Goal: Information Seeking & Learning: Learn about a topic

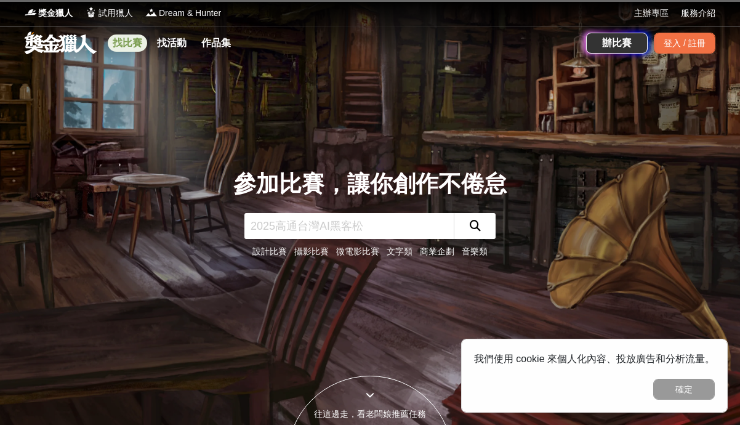
click at [129, 47] on link "找比賽" at bounding box center [127, 42] width 39 height 17
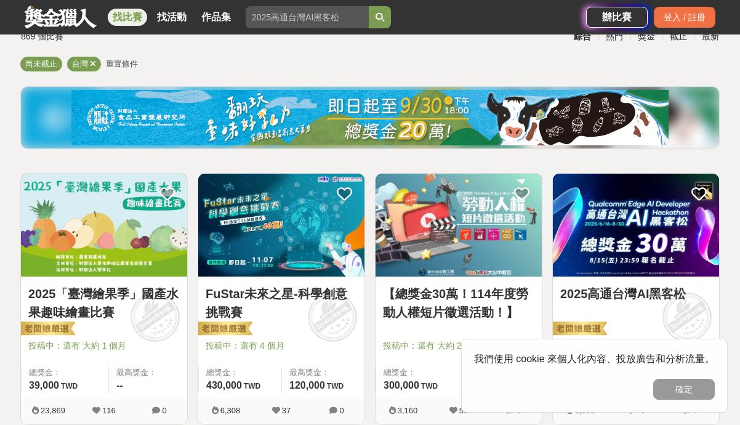
scroll to position [166, 0]
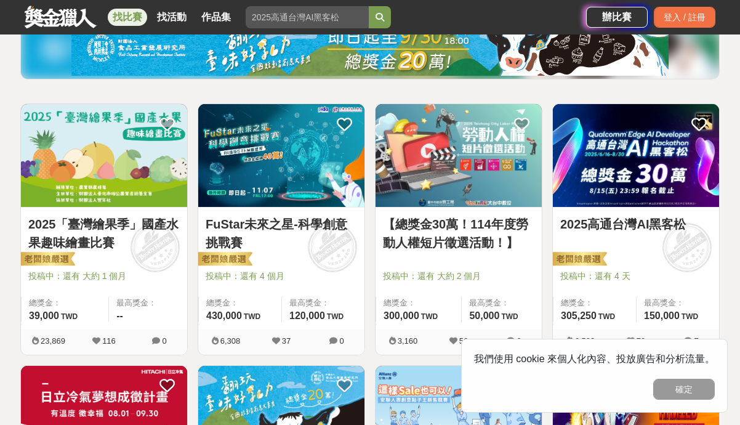
click at [116, 155] on img at bounding box center [104, 155] width 166 height 103
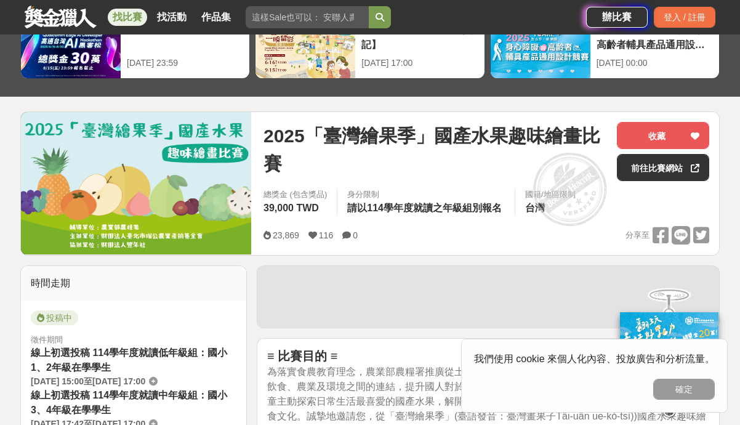
scroll to position [171, 0]
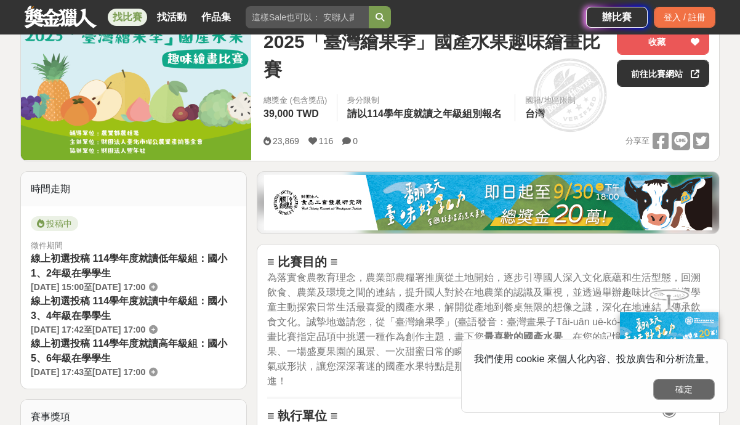
click at [682, 388] on button "確定" at bounding box center [684, 389] width 62 height 21
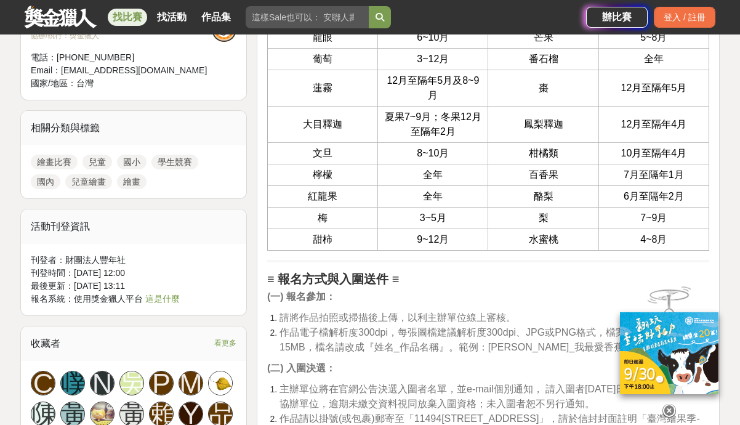
scroll to position [1031, 0]
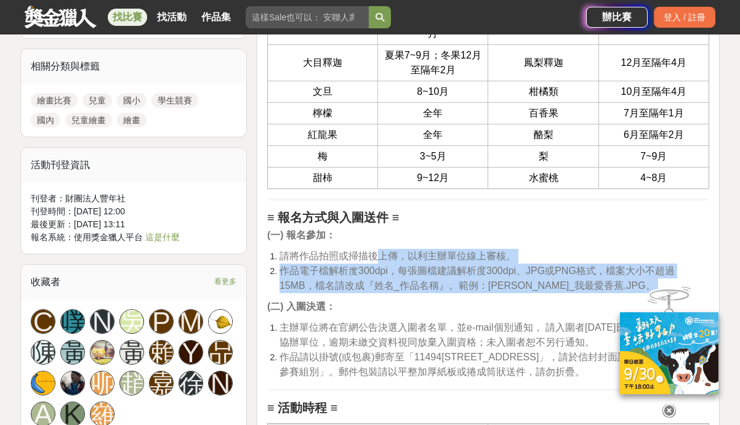
drag, startPoint x: 374, startPoint y: 259, endPoint x: 390, endPoint y: 294, distance: 38.9
click at [390, 294] on div "≡ 比賽目的 ≡ 為落實食農教育理念，農業部農糧署推廣從土地開始，逐步引導國人深入文化底蘊和生活型態，回溯飲食、農業及環境之間的連結，提升國人對於在地農業的認…" at bounding box center [488, 288] width 442 height 1789
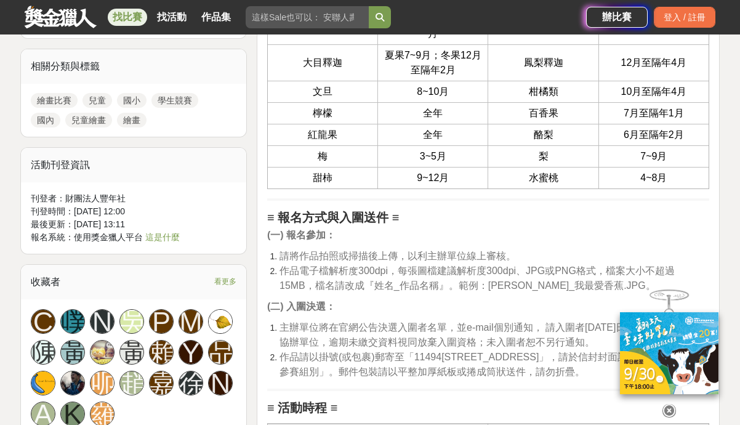
click at [390, 294] on div "≡ 比賽目的 ≡ 為落實食農教育理念，農業部農糧署推廣從土地開始，逐步引導國人深入文化底蘊和生活型態，回溯飲食、農業及環境之間的連結，提升國人對於在地農業的認…" at bounding box center [488, 288] width 442 height 1789
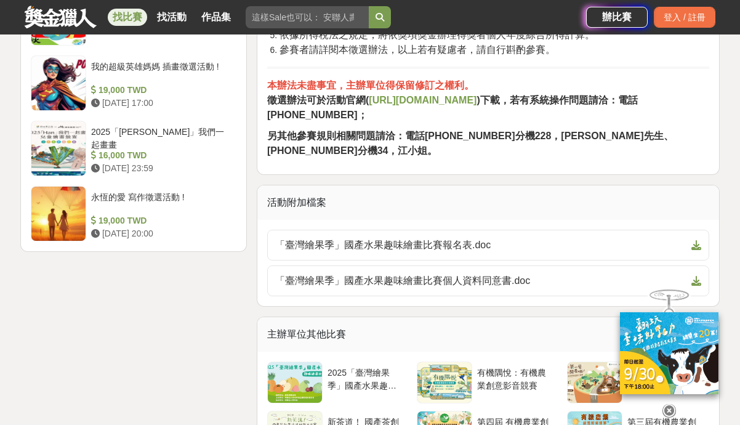
scroll to position [2096, 0]
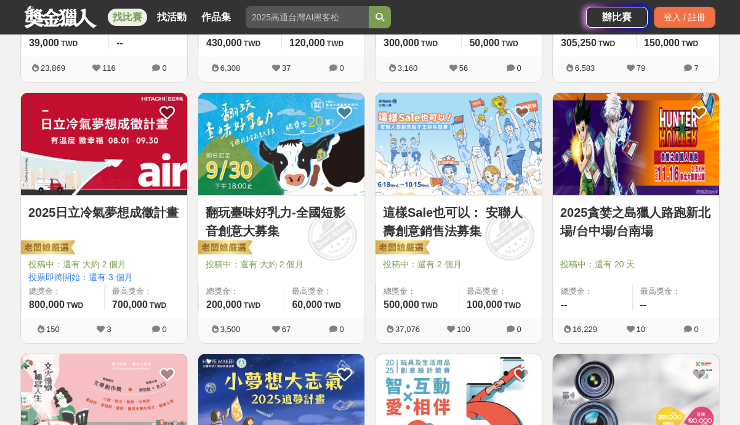
scroll to position [443, 0]
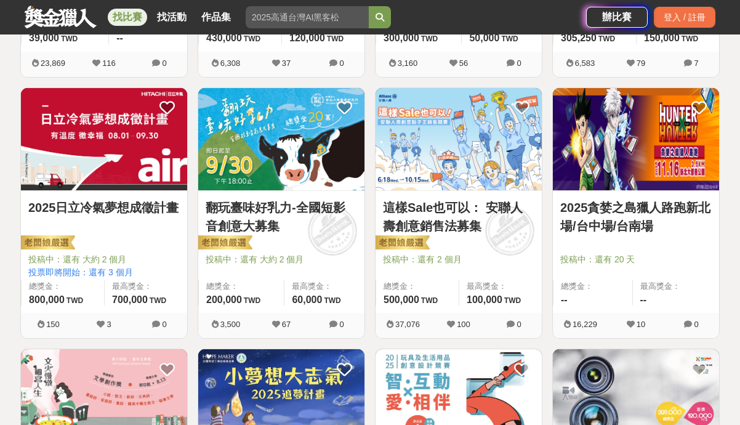
click at [135, 206] on link "2025日立冷氣夢想成徵計畫" at bounding box center [103, 207] width 151 height 18
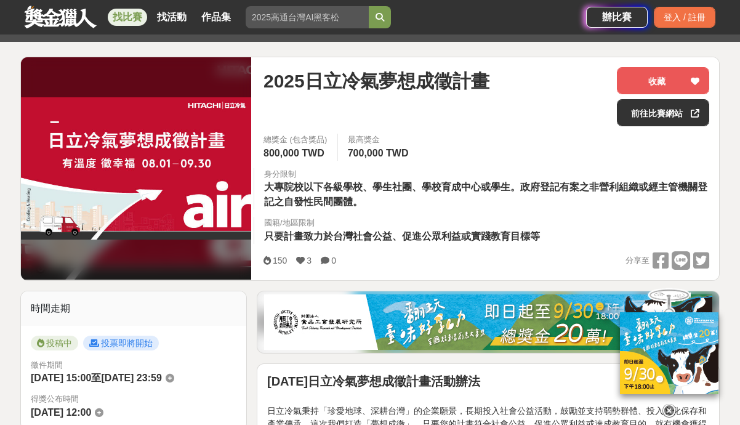
scroll to position [157, 0]
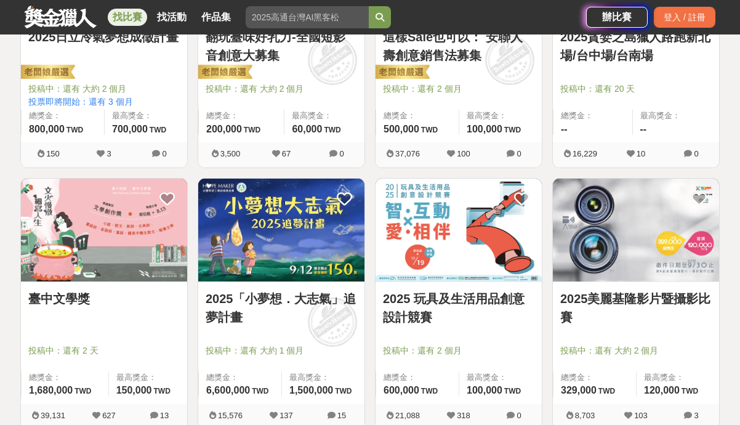
scroll to position [617, 0]
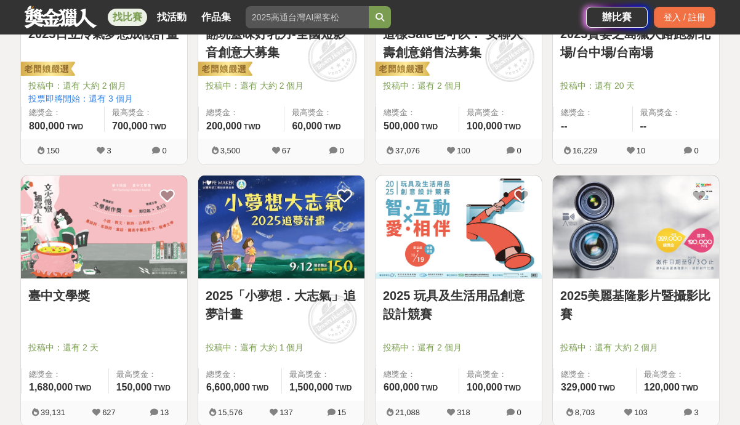
click at [127, 249] on img at bounding box center [104, 226] width 166 height 103
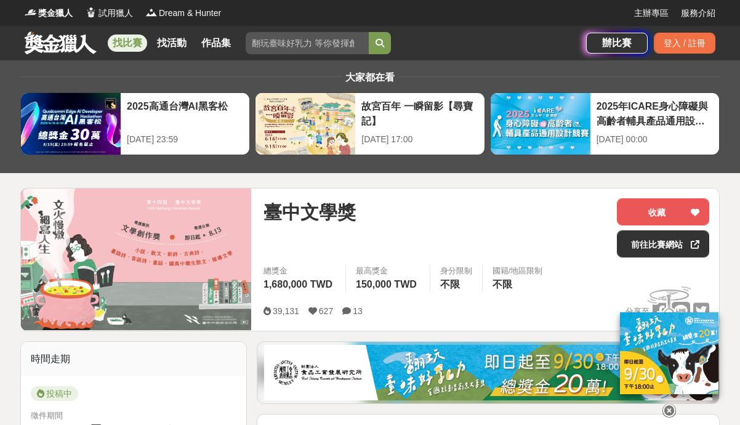
click at [412, 235] on div "臺中文學獎" at bounding box center [436, 227] width 344 height 59
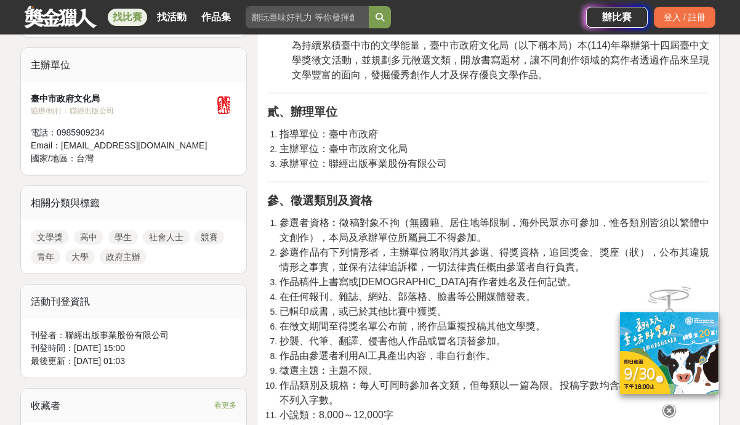
scroll to position [410, 0]
click at [672, 404] on icon at bounding box center [670, 411] width 14 height 14
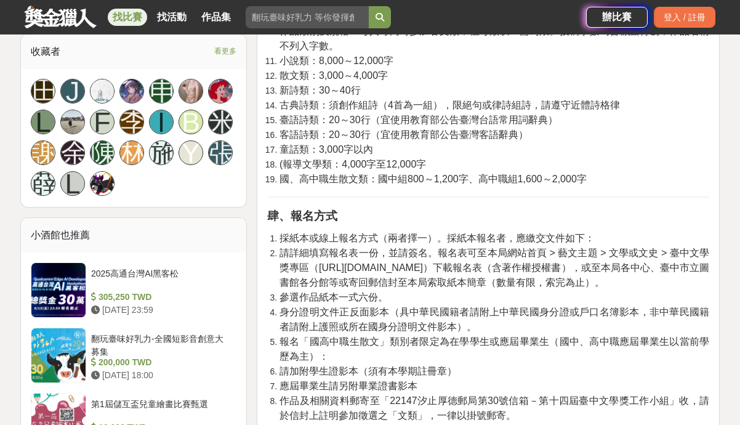
scroll to position [695, 0]
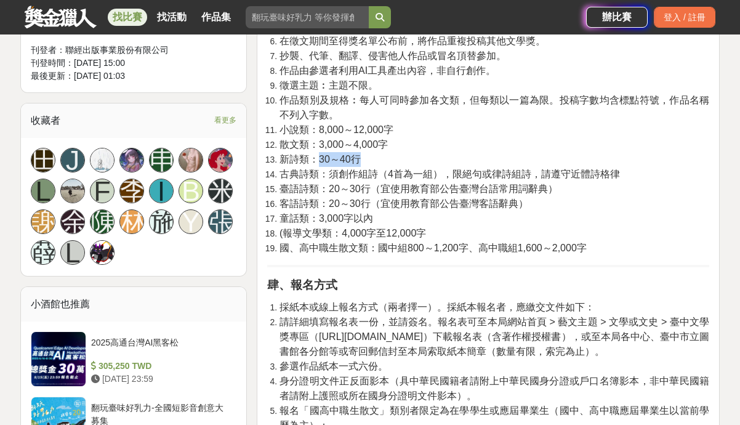
drag, startPoint x: 317, startPoint y: 158, endPoint x: 371, endPoint y: 150, distance: 55.3
click at [371, 152] on li "新詩類：30～40行" at bounding box center [495, 159] width 430 height 15
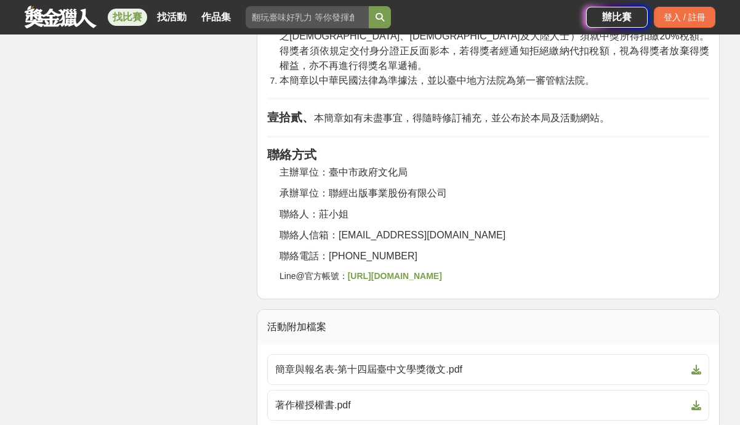
scroll to position [2445, 0]
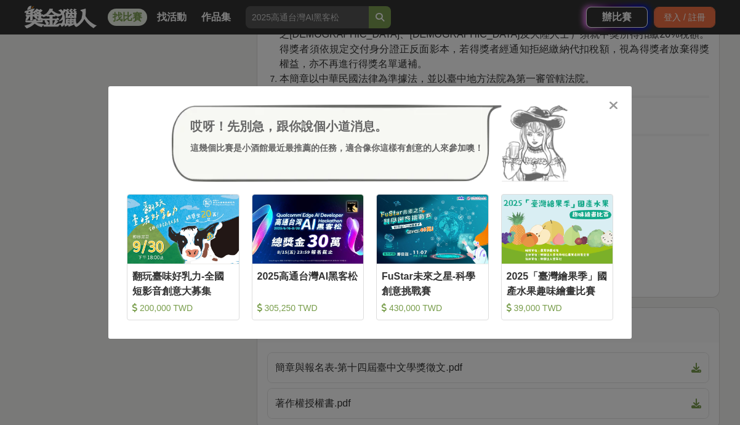
click at [609, 107] on icon at bounding box center [613, 105] width 9 height 12
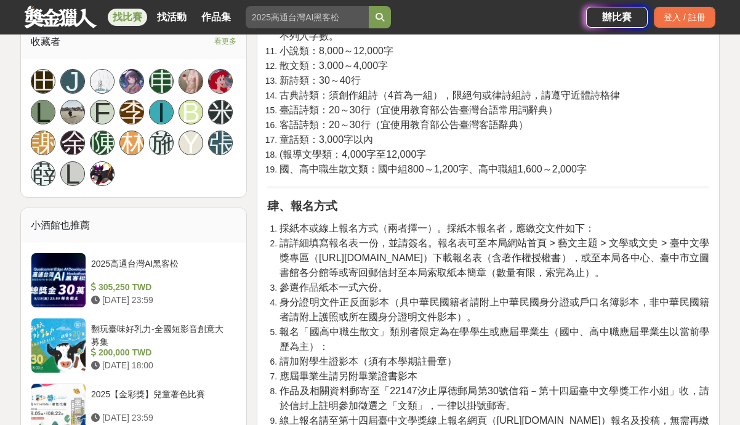
scroll to position [777, 0]
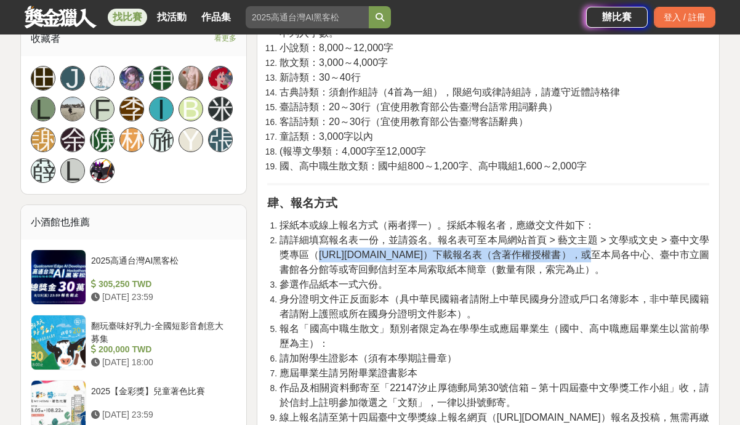
drag, startPoint x: 318, startPoint y: 252, endPoint x: 473, endPoint y: 249, distance: 155.2
click at [473, 249] on span "請詳細填寫報名表一份，並請簽名。報名表可至本局網站首頁 > 藝文主題 > 文學或文史 > 臺中文學獎專區（[URL][DOMAIN_NAME]）下載報名表（含…" at bounding box center [495, 255] width 430 height 40
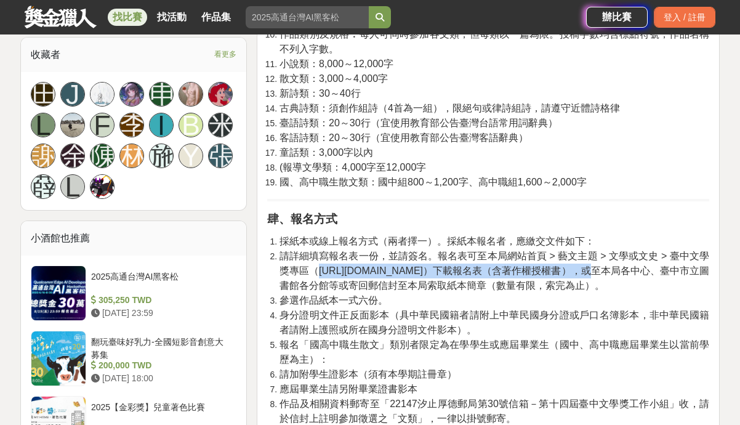
scroll to position [760, 0]
copy span "[URL][DOMAIN_NAME]"
